Goal: Task Accomplishment & Management: Use online tool/utility

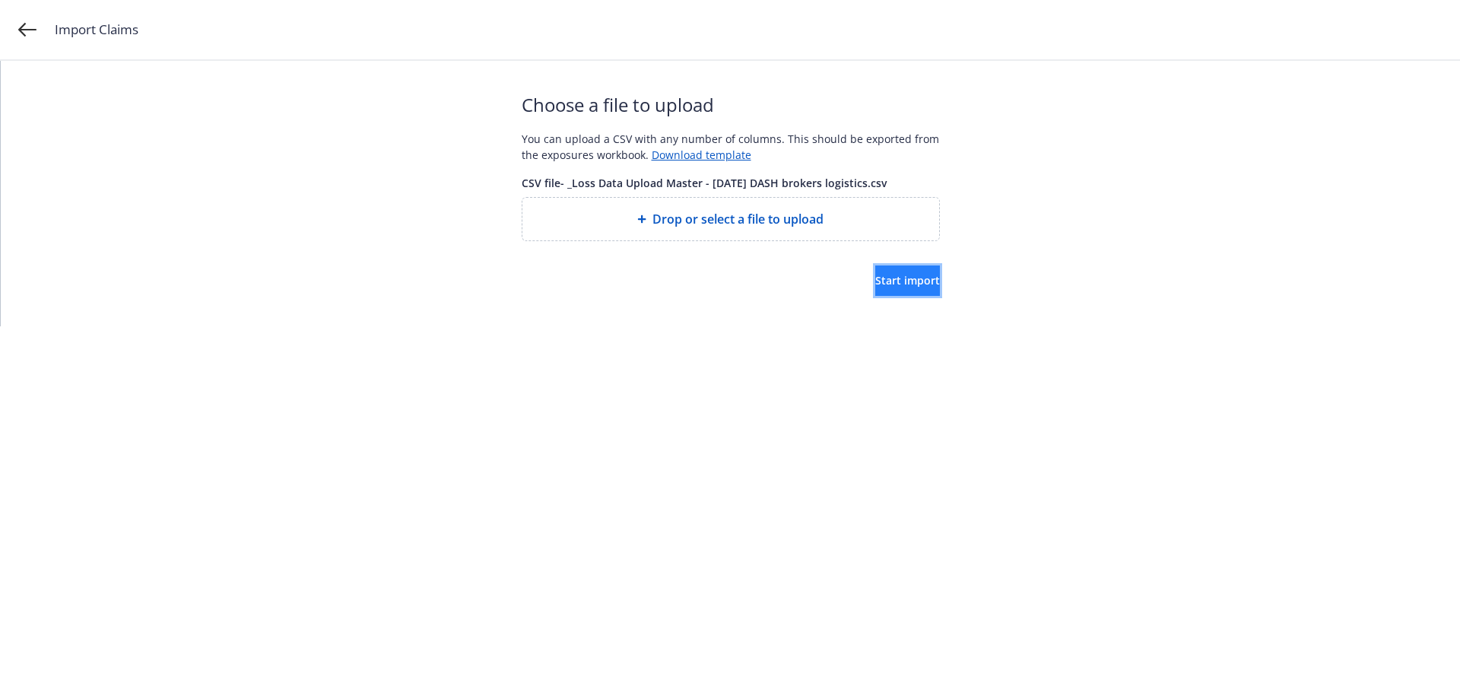
click at [899, 282] on span "Start import" at bounding box center [907, 280] width 65 height 14
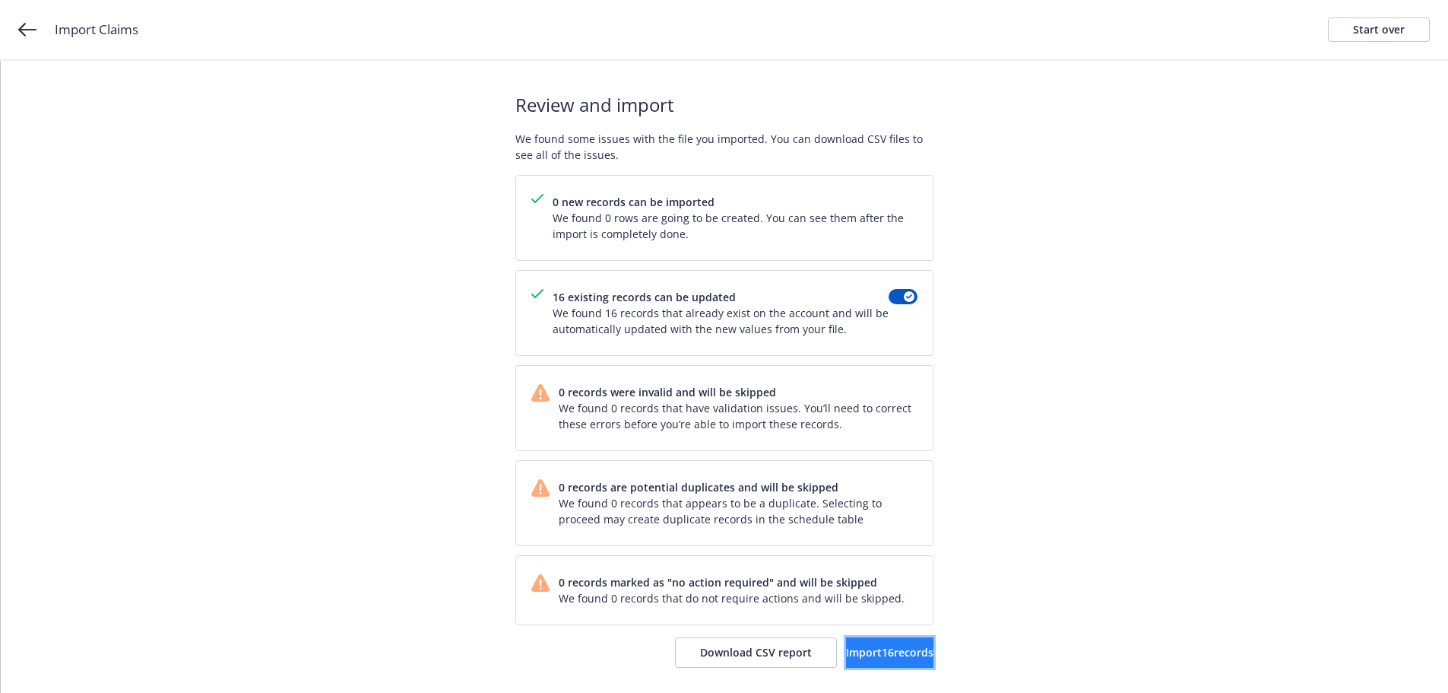
click at [873, 646] on span "Import 16 records" at bounding box center [889, 652] width 87 height 14
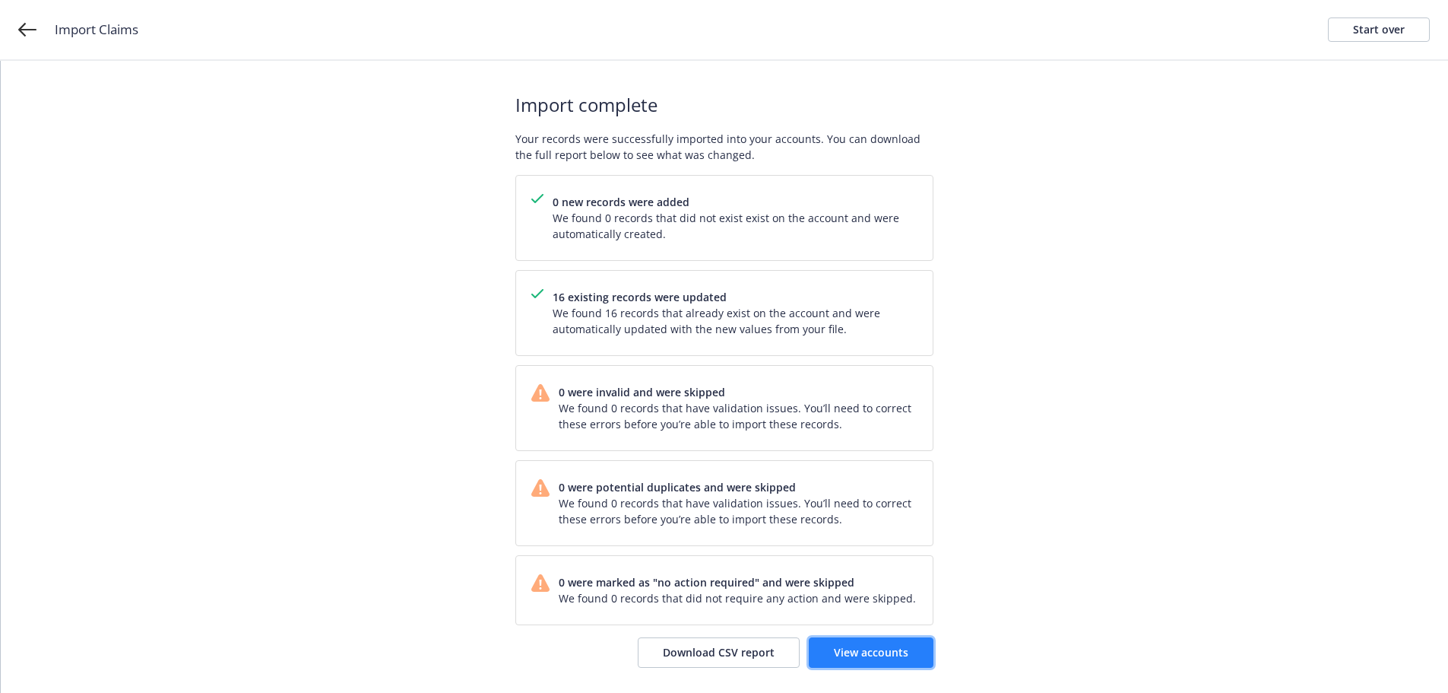
click at [906, 653] on span "View accounts" at bounding box center [871, 652] width 75 height 14
